Goal: Task Accomplishment & Management: Use online tool/utility

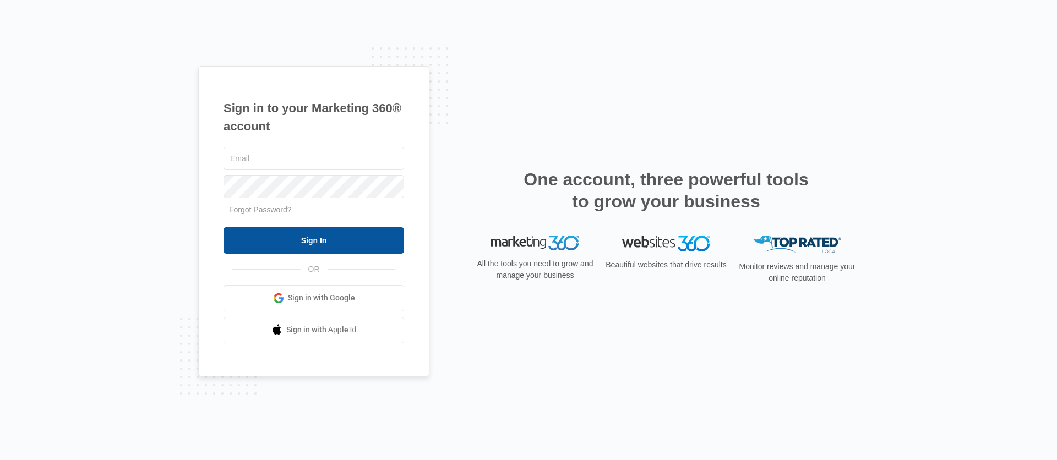
click at [286, 248] on input "Sign In" at bounding box center [314, 240] width 181 height 26
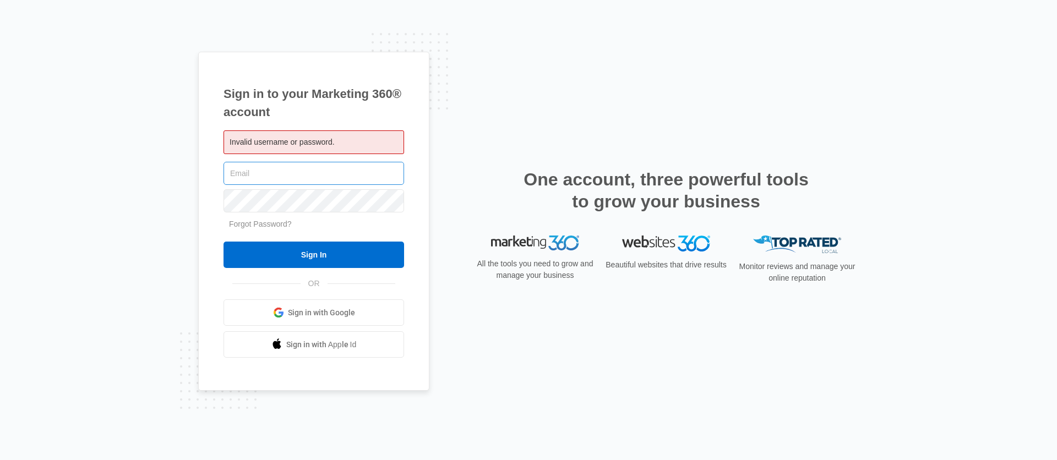
click at [270, 179] on input "text" at bounding box center [314, 173] width 181 height 23
type input "[PERSON_NAME][EMAIL_ADDRESS][PERSON_NAME][DOMAIN_NAME]"
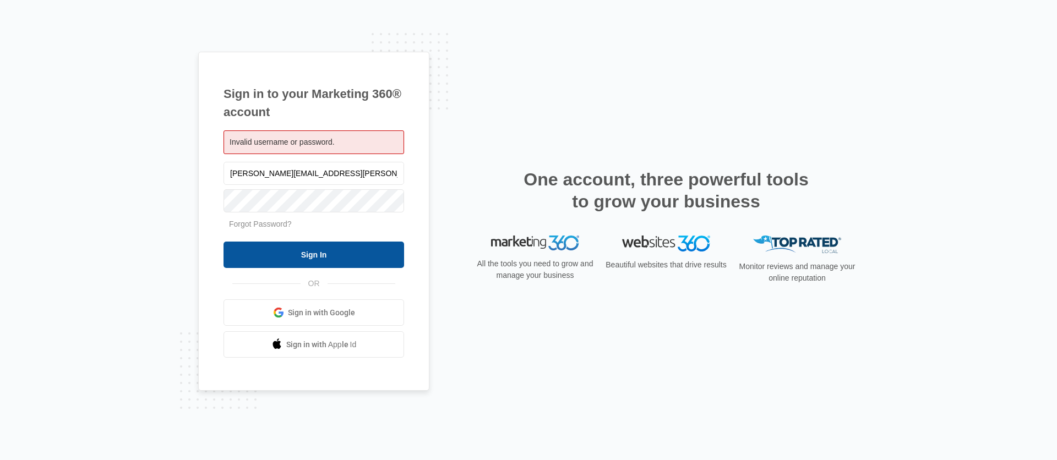
click at [295, 258] on input "Sign In" at bounding box center [314, 255] width 181 height 26
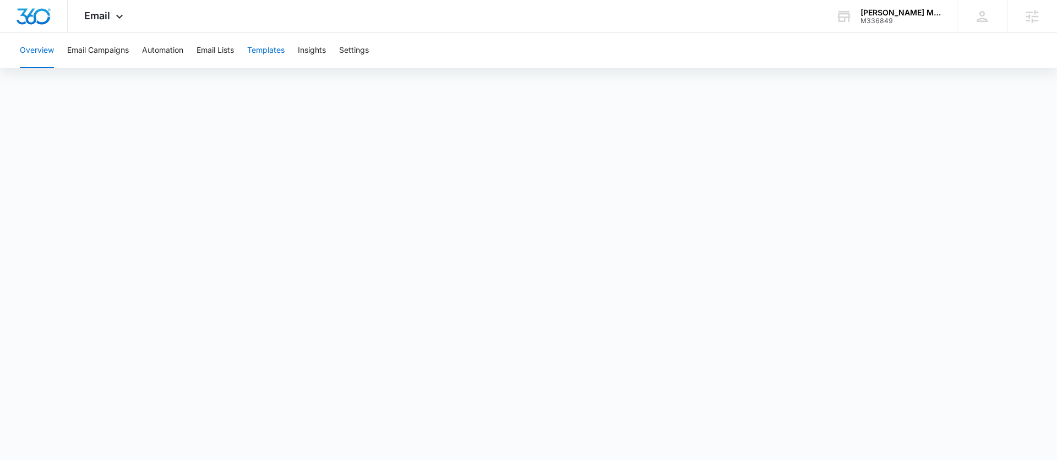
click at [268, 53] on button "Templates" at bounding box center [265, 50] width 37 height 35
